Goal: Navigation & Orientation: Find specific page/section

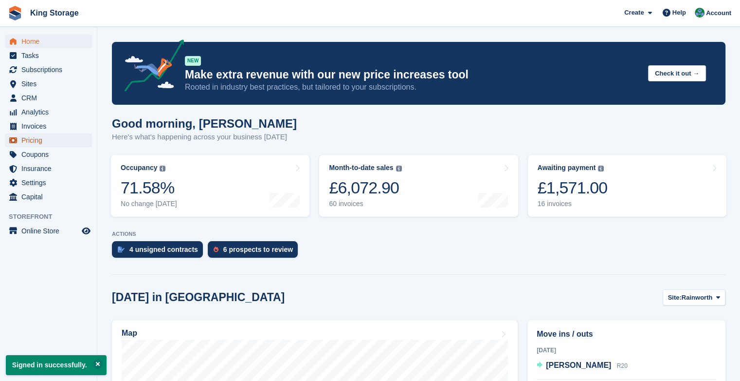
click at [36, 143] on span "Pricing" at bounding box center [50, 140] width 58 height 14
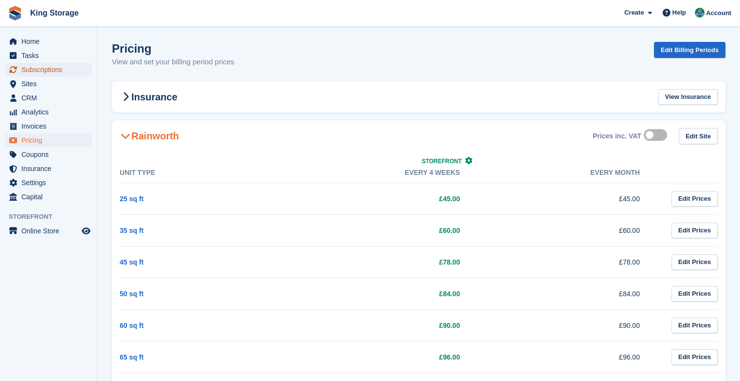
click at [45, 67] on span "Subscriptions" at bounding box center [50, 70] width 58 height 14
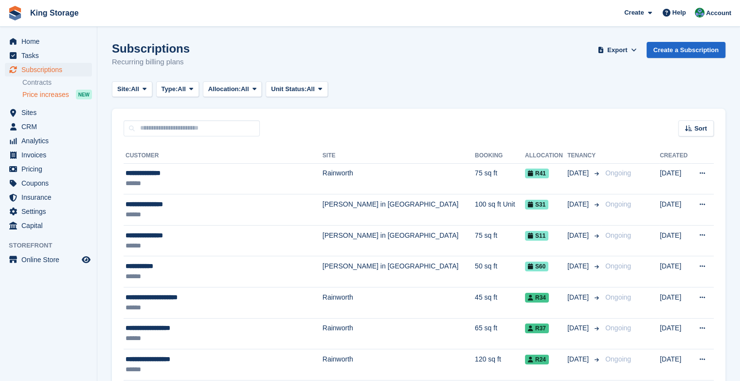
click at [44, 95] on span "Price increases" at bounding box center [45, 94] width 47 height 9
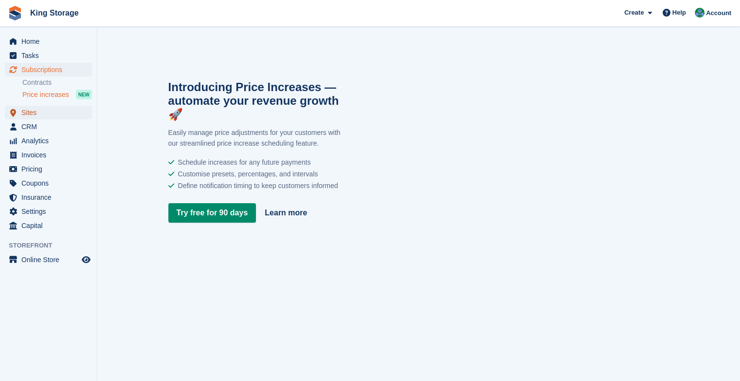
click at [26, 112] on span "Sites" at bounding box center [50, 113] width 58 height 14
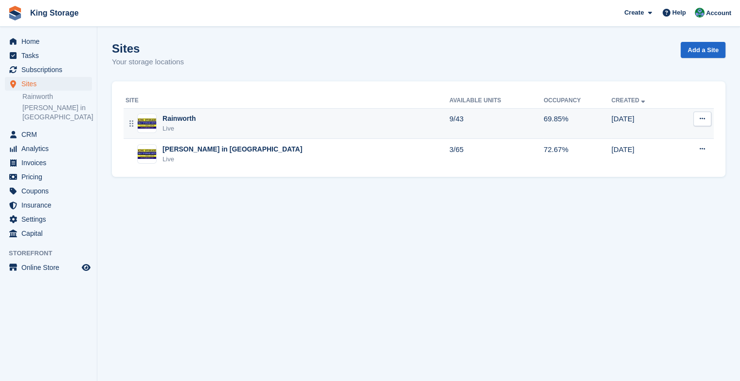
click at [144, 128] on img at bounding box center [147, 123] width 18 height 10
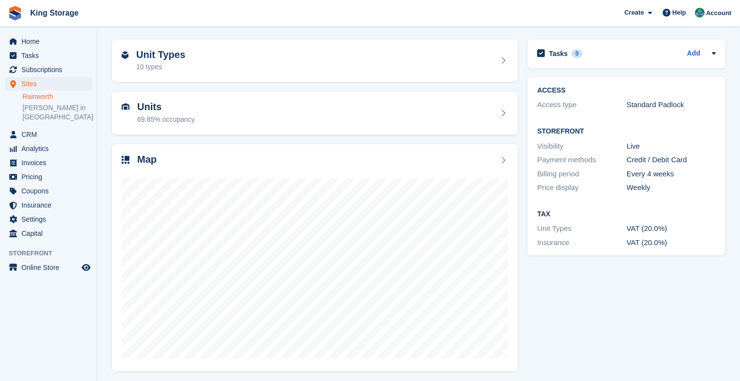
scroll to position [34, 0]
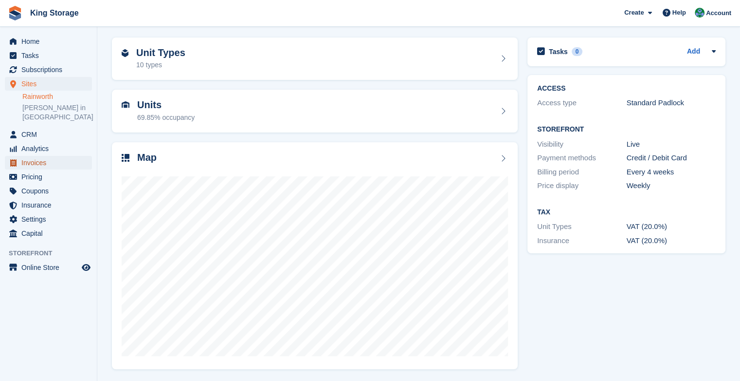
click at [51, 156] on span "Invoices" at bounding box center [50, 163] width 58 height 14
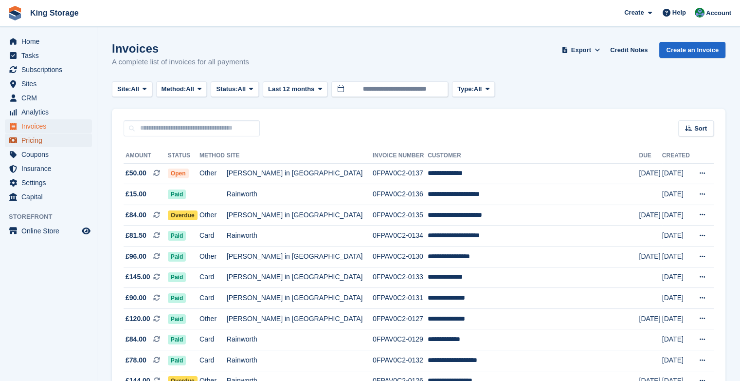
click at [32, 140] on span "Pricing" at bounding box center [50, 140] width 58 height 14
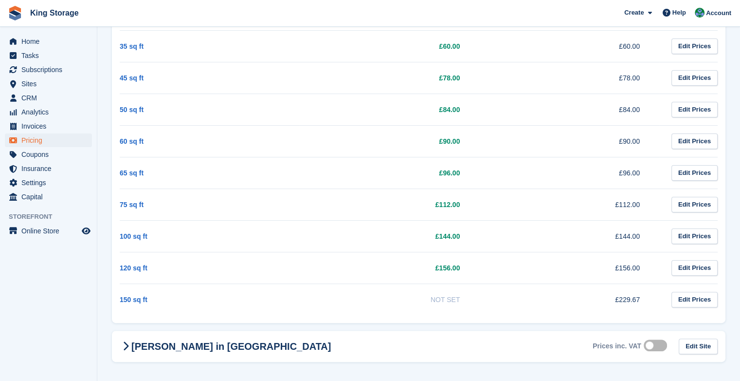
scroll to position [186, 0]
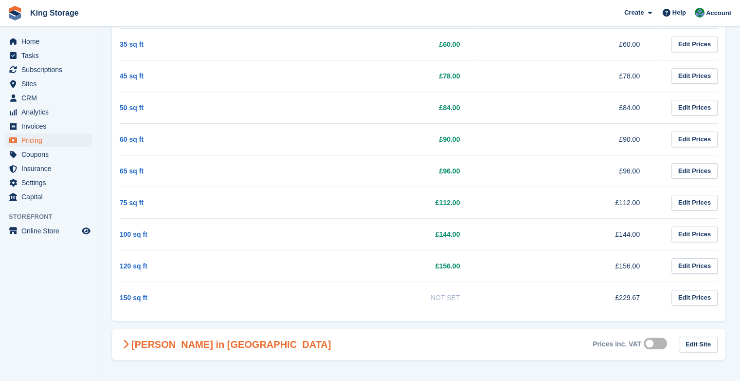
click at [197, 344] on h2 "[PERSON_NAME] in [GEOGRAPHIC_DATA]" at bounding box center [225, 344] width 211 height 12
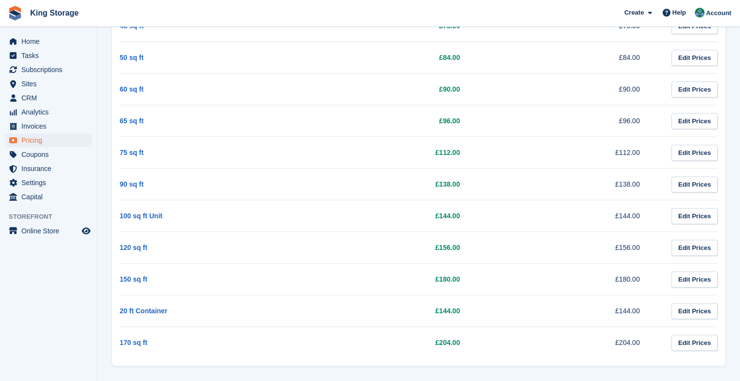
scroll to position [603, 0]
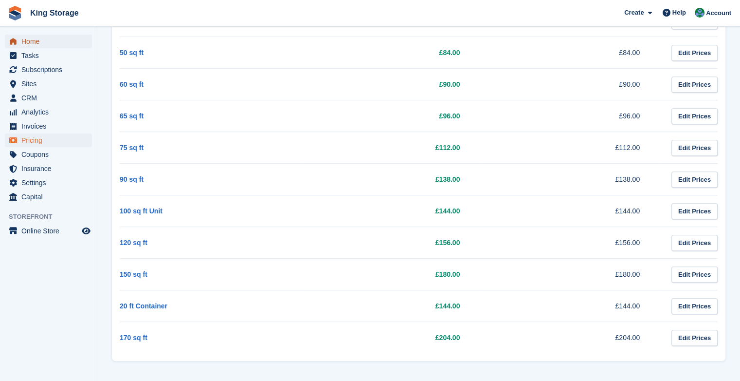
click at [27, 45] on span "Home" at bounding box center [50, 42] width 58 height 14
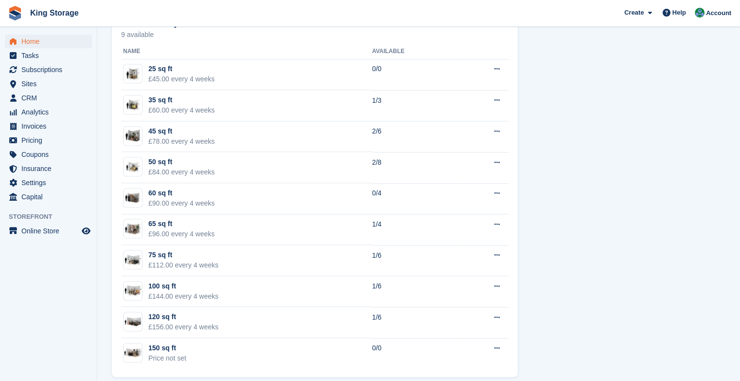
scroll to position [580, 0]
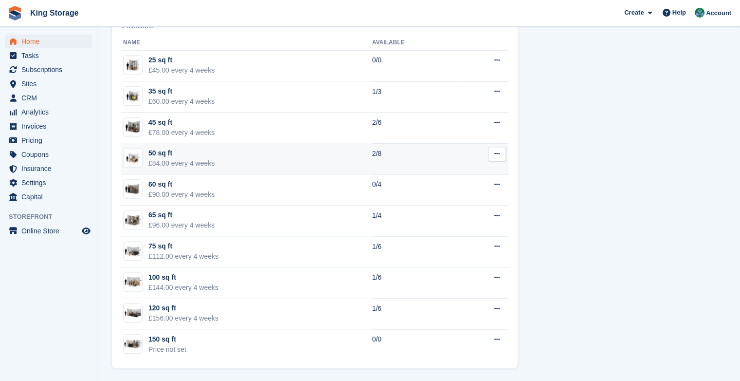
click at [176, 162] on div "£84.00 every 4 weeks" at bounding box center [181, 163] width 66 height 10
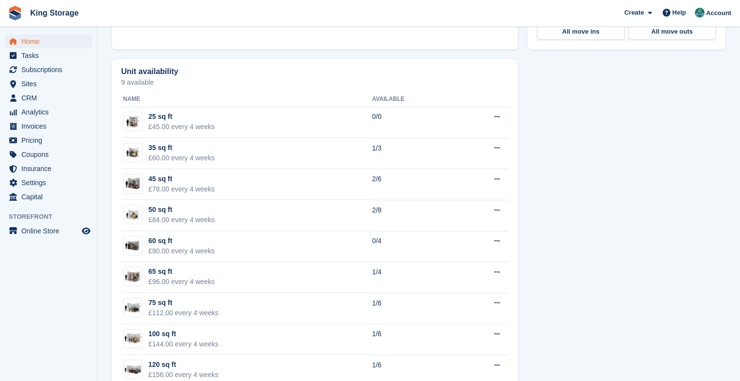
scroll to position [536, 0]
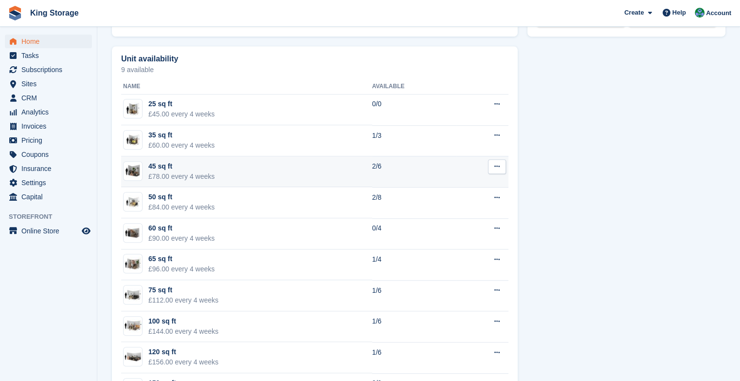
click at [387, 167] on td "2/6" at bounding box center [414, 171] width 84 height 31
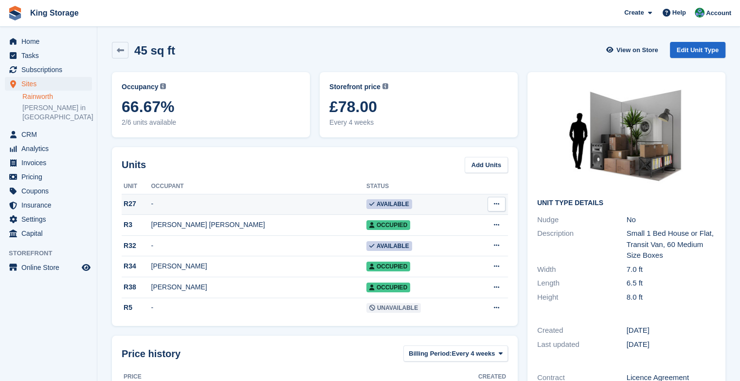
click at [369, 203] on icon at bounding box center [371, 204] width 5 height 6
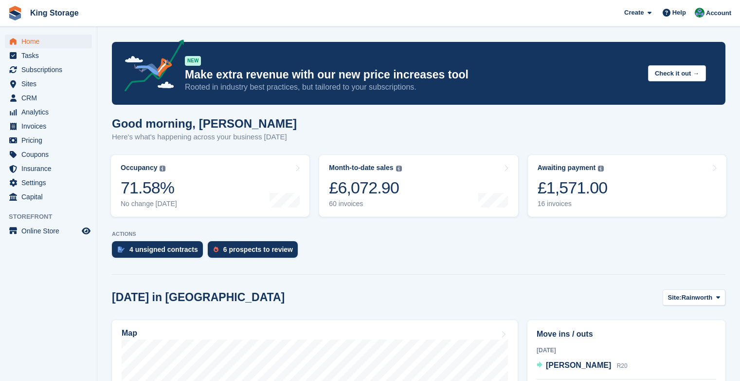
scroll to position [536, 0]
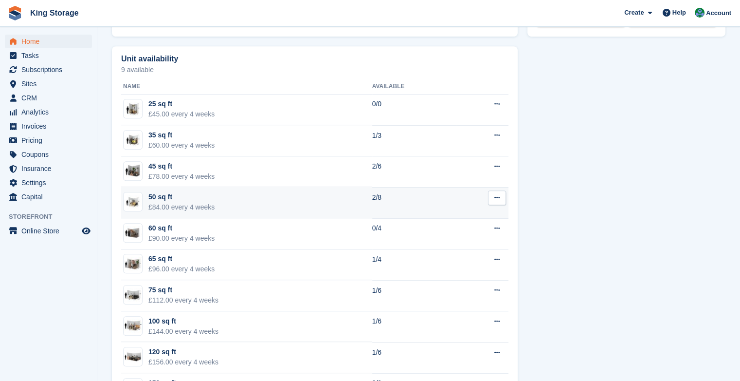
click at [165, 200] on div "50 sq ft" at bounding box center [181, 197] width 66 height 10
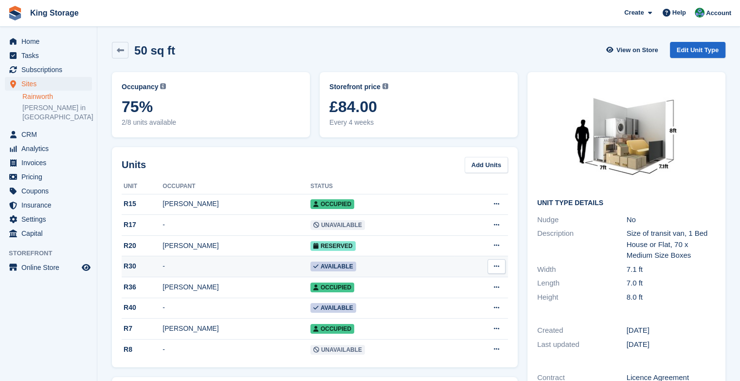
click at [325, 264] on span "Available" at bounding box center [333, 266] width 46 height 10
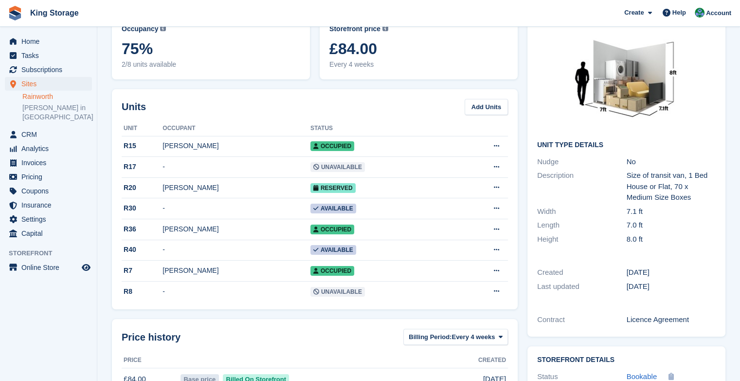
scroll to position [69, 0]
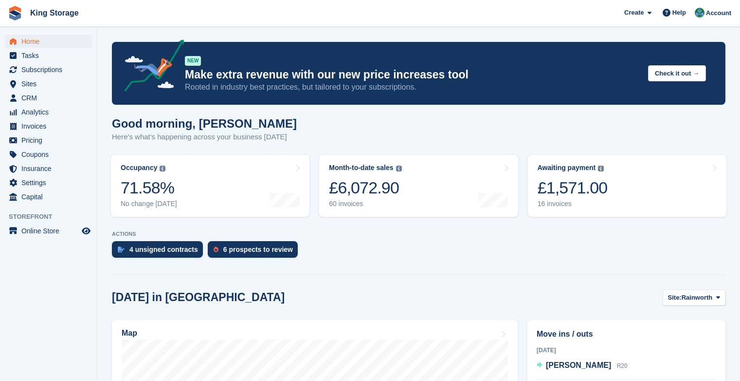
scroll to position [536, 0]
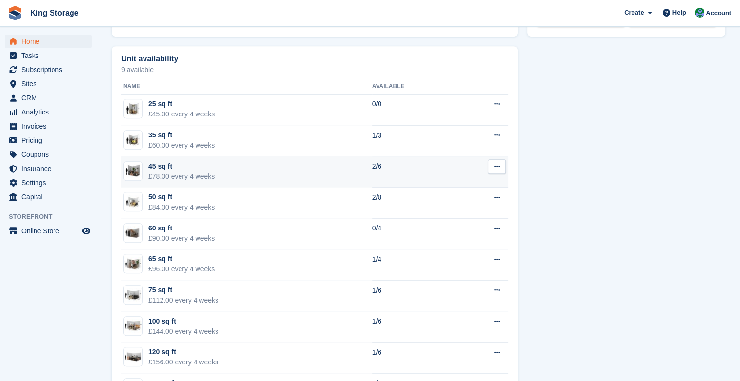
click at [181, 169] on div "45 sq ft" at bounding box center [181, 166] width 66 height 10
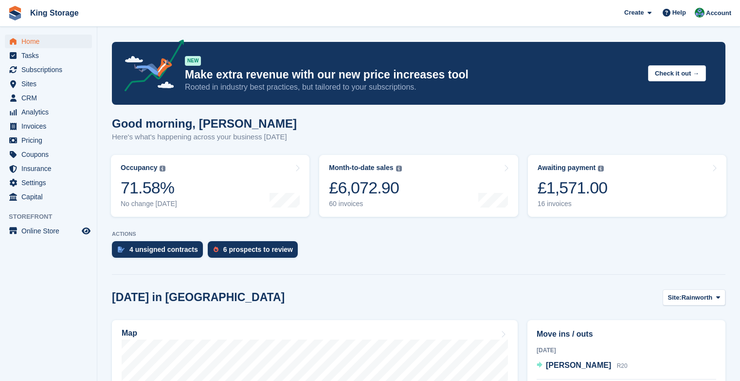
scroll to position [536, 0]
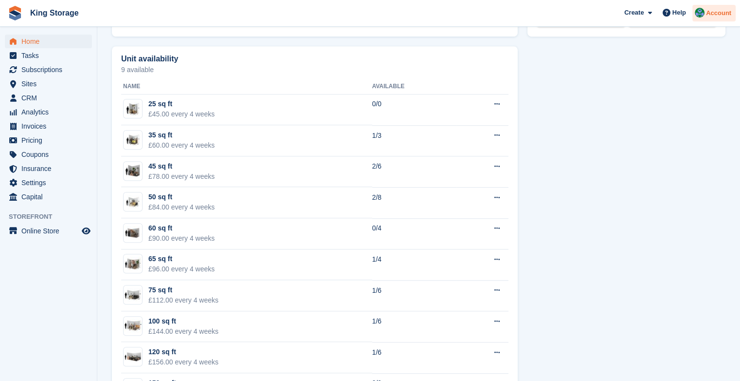
click at [726, 14] on span "Account" at bounding box center [718, 13] width 25 height 10
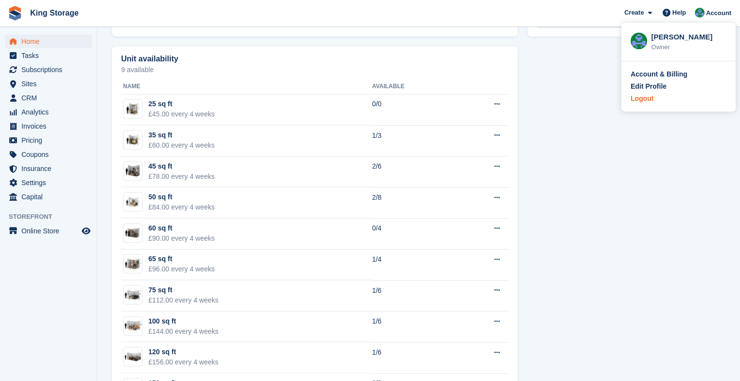
click at [649, 97] on div "Logout" at bounding box center [642, 98] width 23 height 10
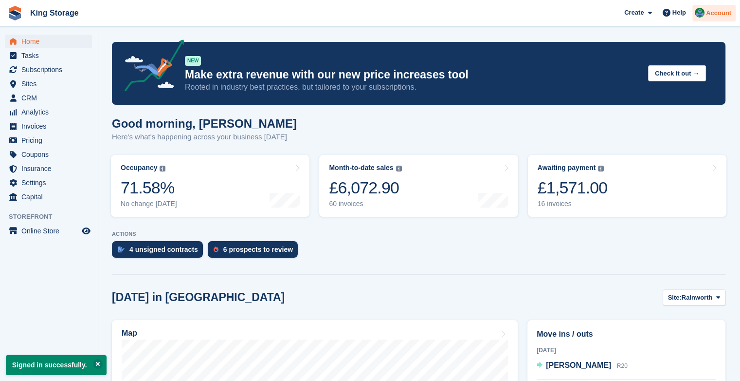
click at [720, 17] on span "Account" at bounding box center [718, 13] width 25 height 10
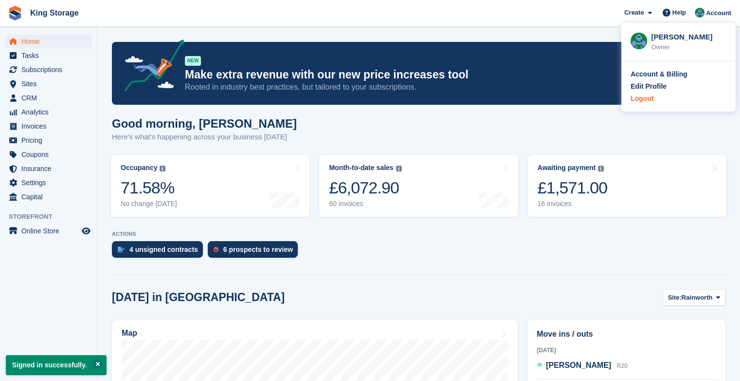
click at [654, 99] on div "Logout" at bounding box center [679, 98] width 96 height 10
